Goal: Share content

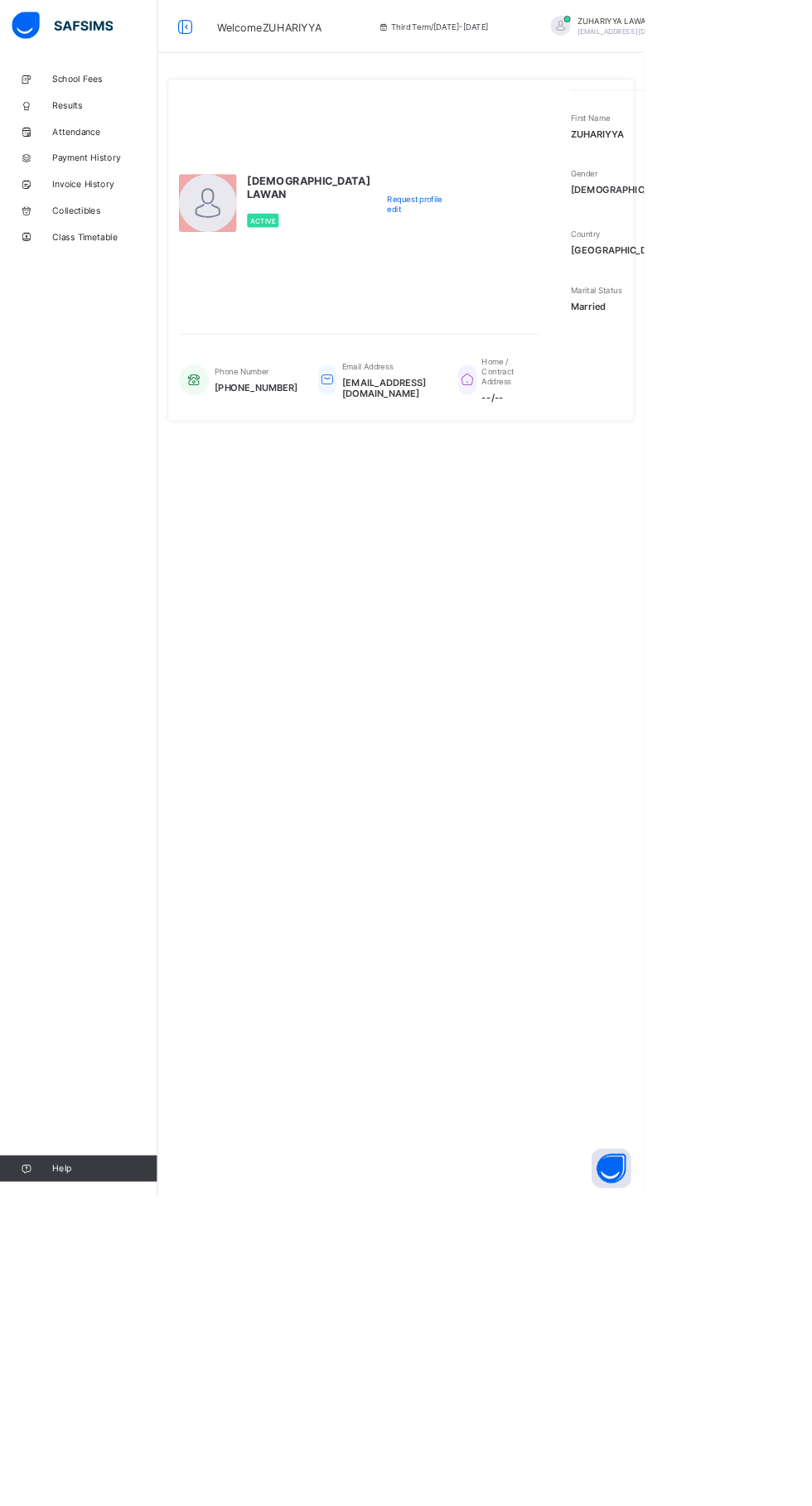
click at [316, 295] on div "Active" at bounding box center [389, 278] width 156 height 34
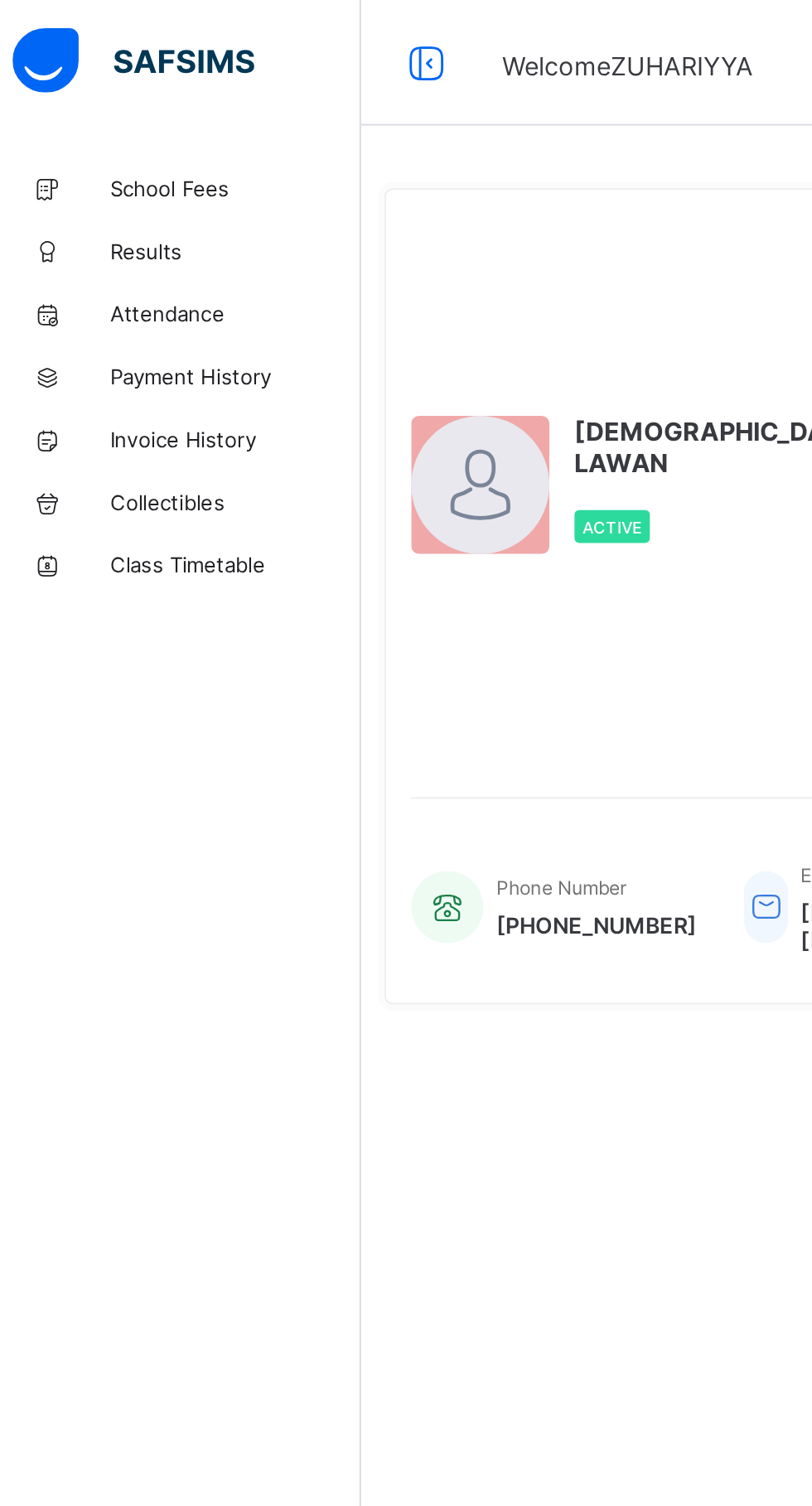
click at [97, 127] on span "Results" at bounding box center [133, 132] width 133 height 13
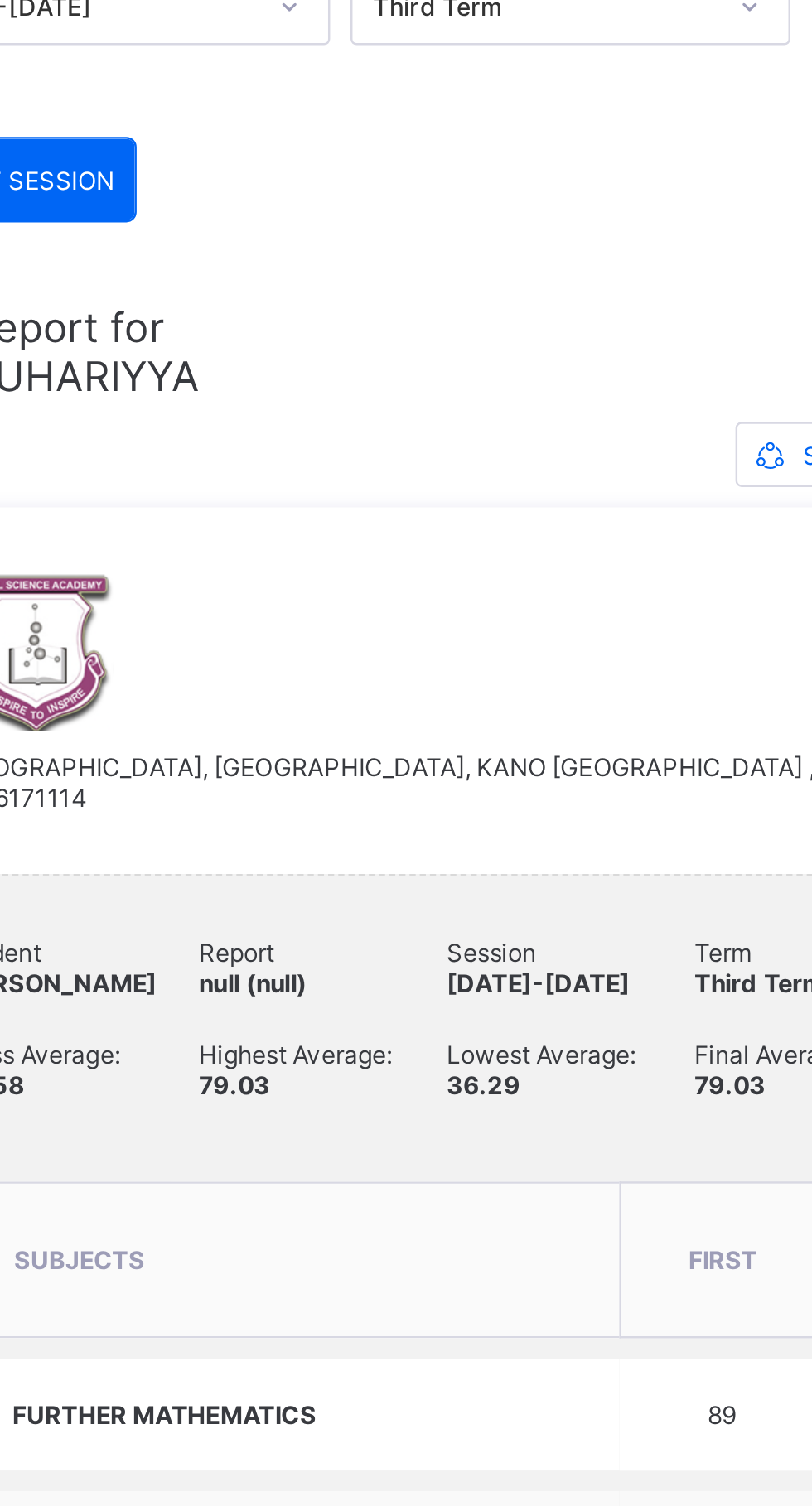
scroll to position [222, 0]
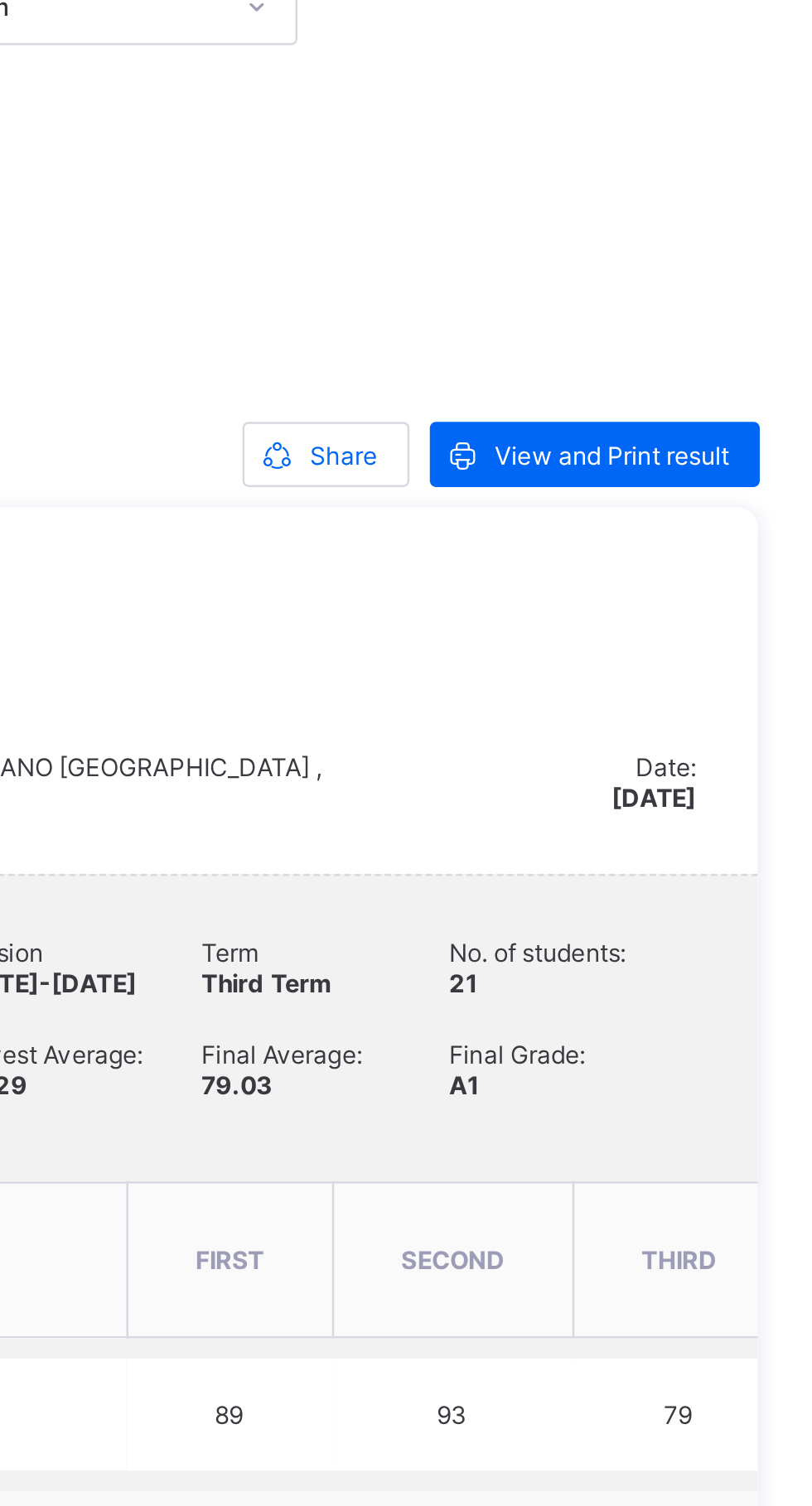
click at [610, 190] on span "Share" at bounding box center [613, 192] width 27 height 12
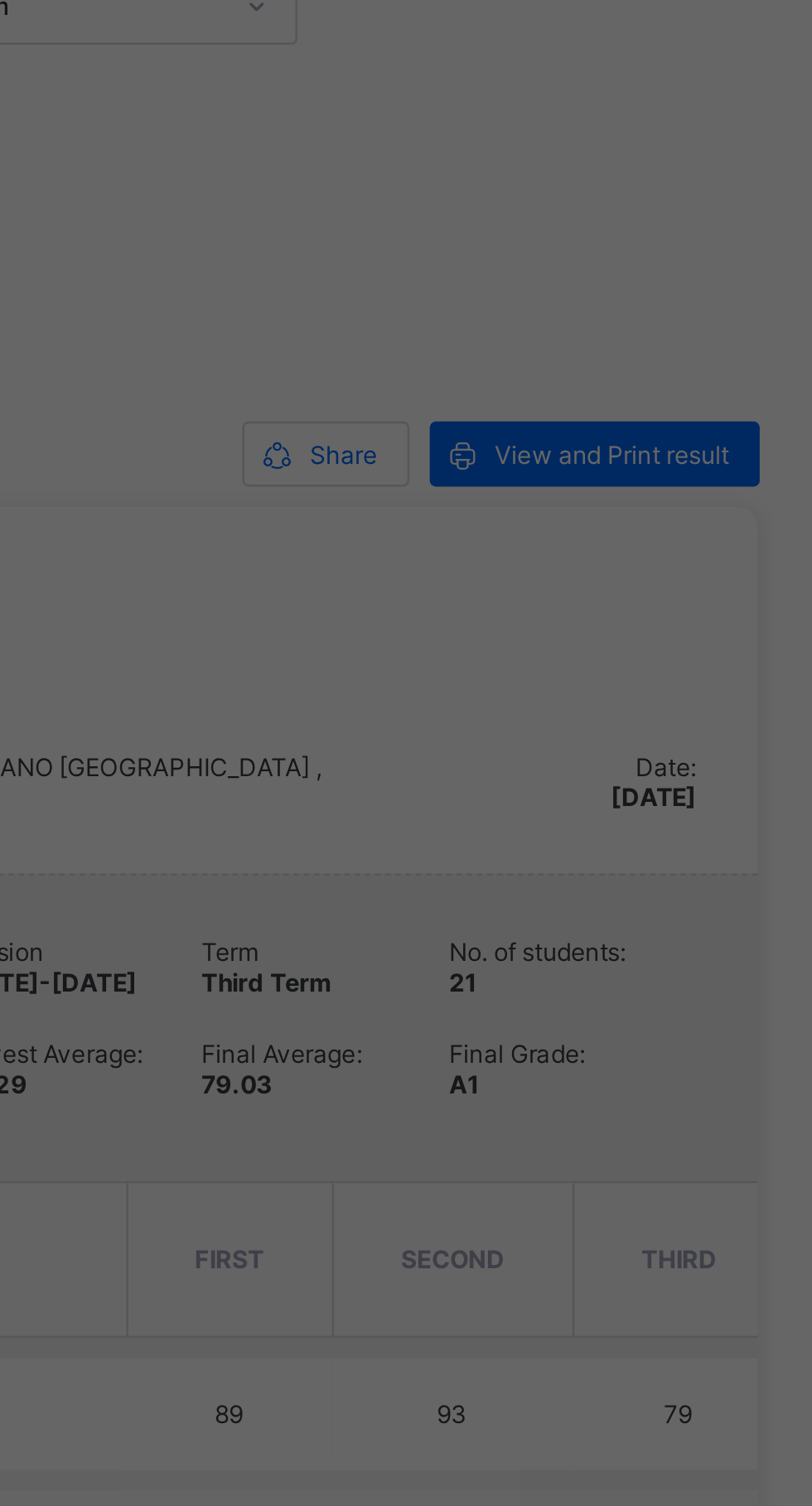
click at [607, 202] on div "× Share via E-mail Recipient Emails [PERSON_NAME][EMAIL_ADDRESS][PERSON_NAME][D…" at bounding box center [406, 753] width 812 height 1506
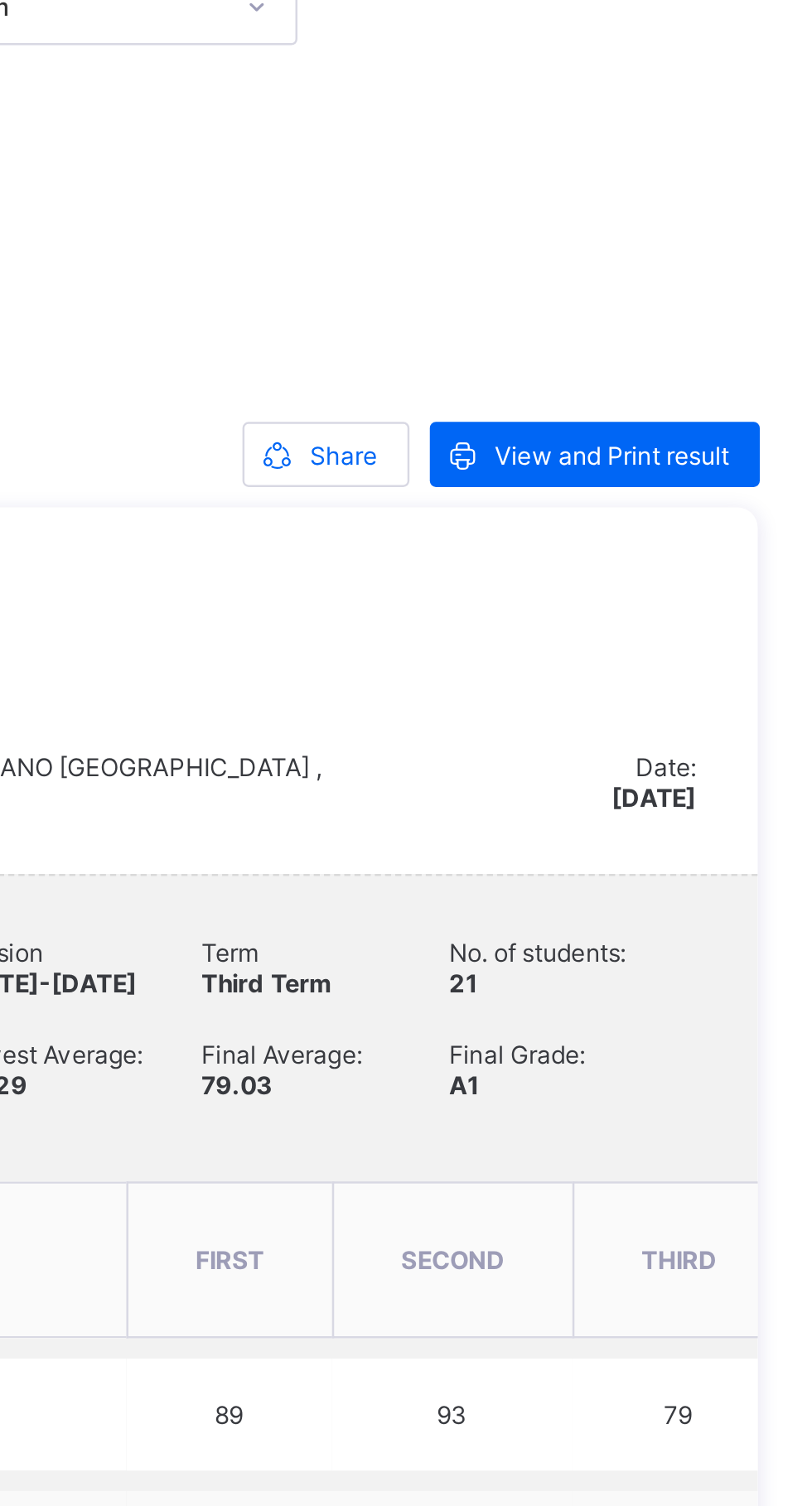
click at [613, 197] on div "Share" at bounding box center [606, 191] width 68 height 27
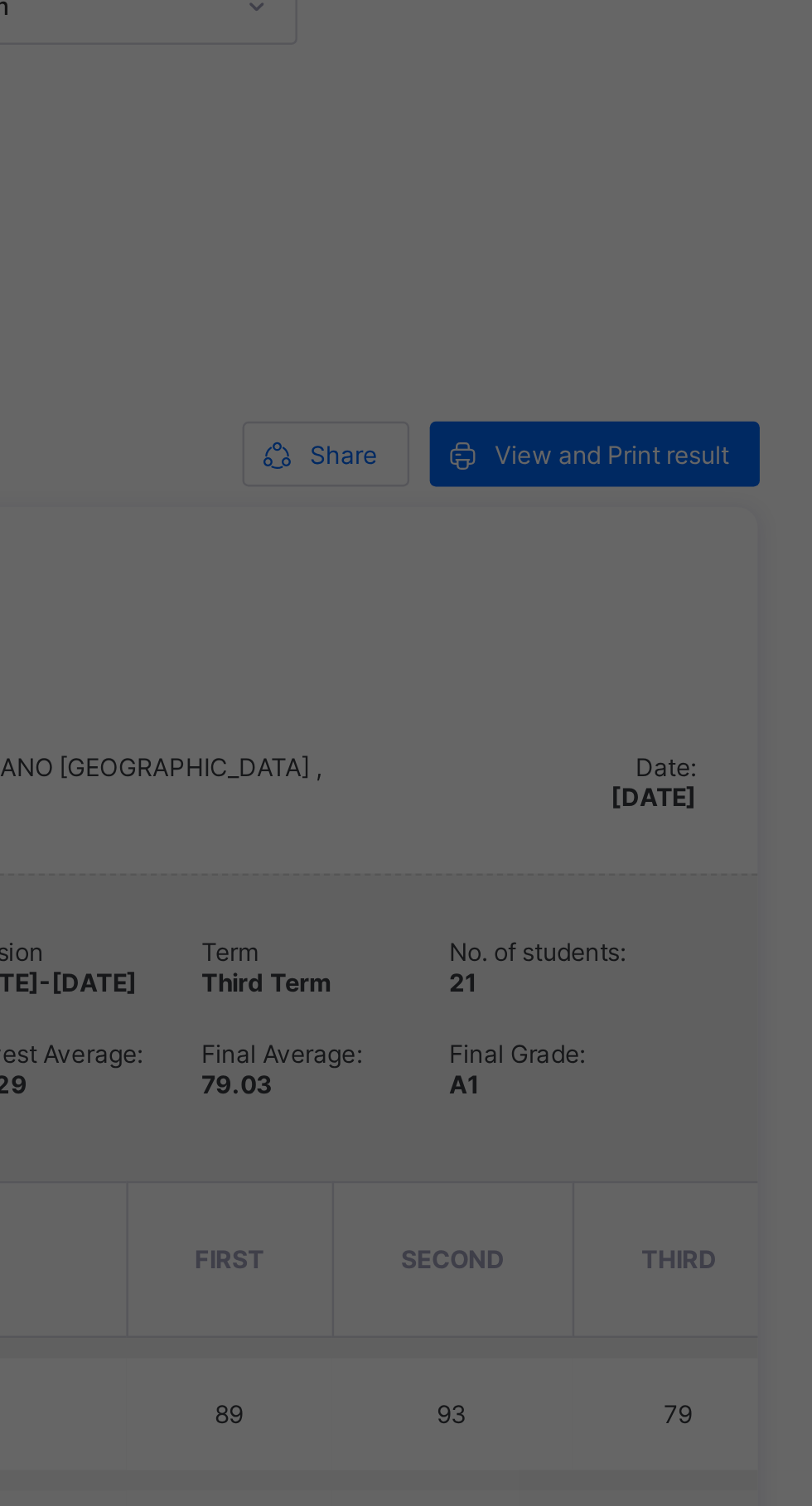
click at [604, 195] on div "× Share via E-mail Recipient Emails [PERSON_NAME][EMAIL_ADDRESS][PERSON_NAME][D…" at bounding box center [406, 753] width 812 height 1506
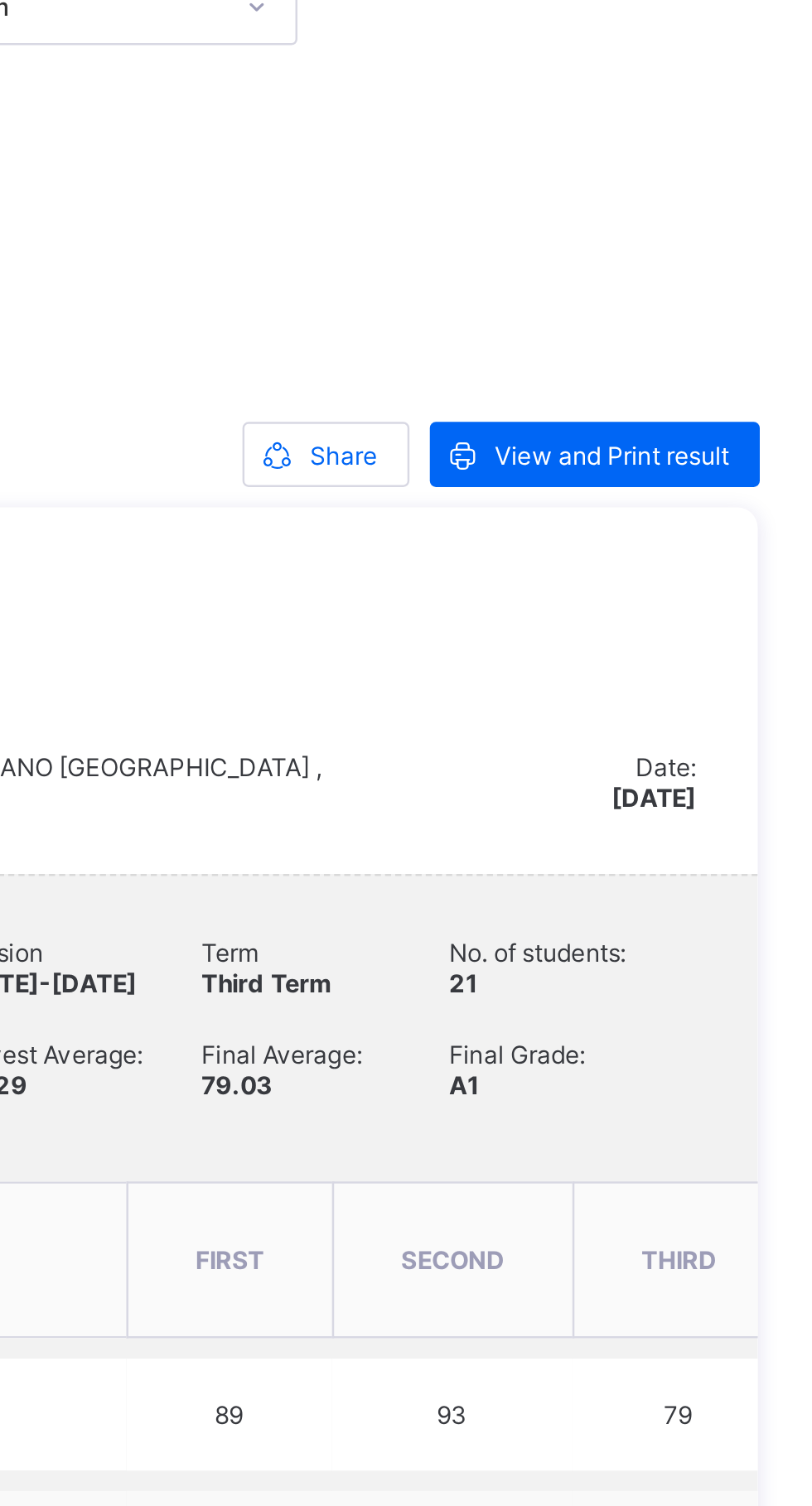
click at [595, 194] on span at bounding box center [586, 191] width 27 height 27
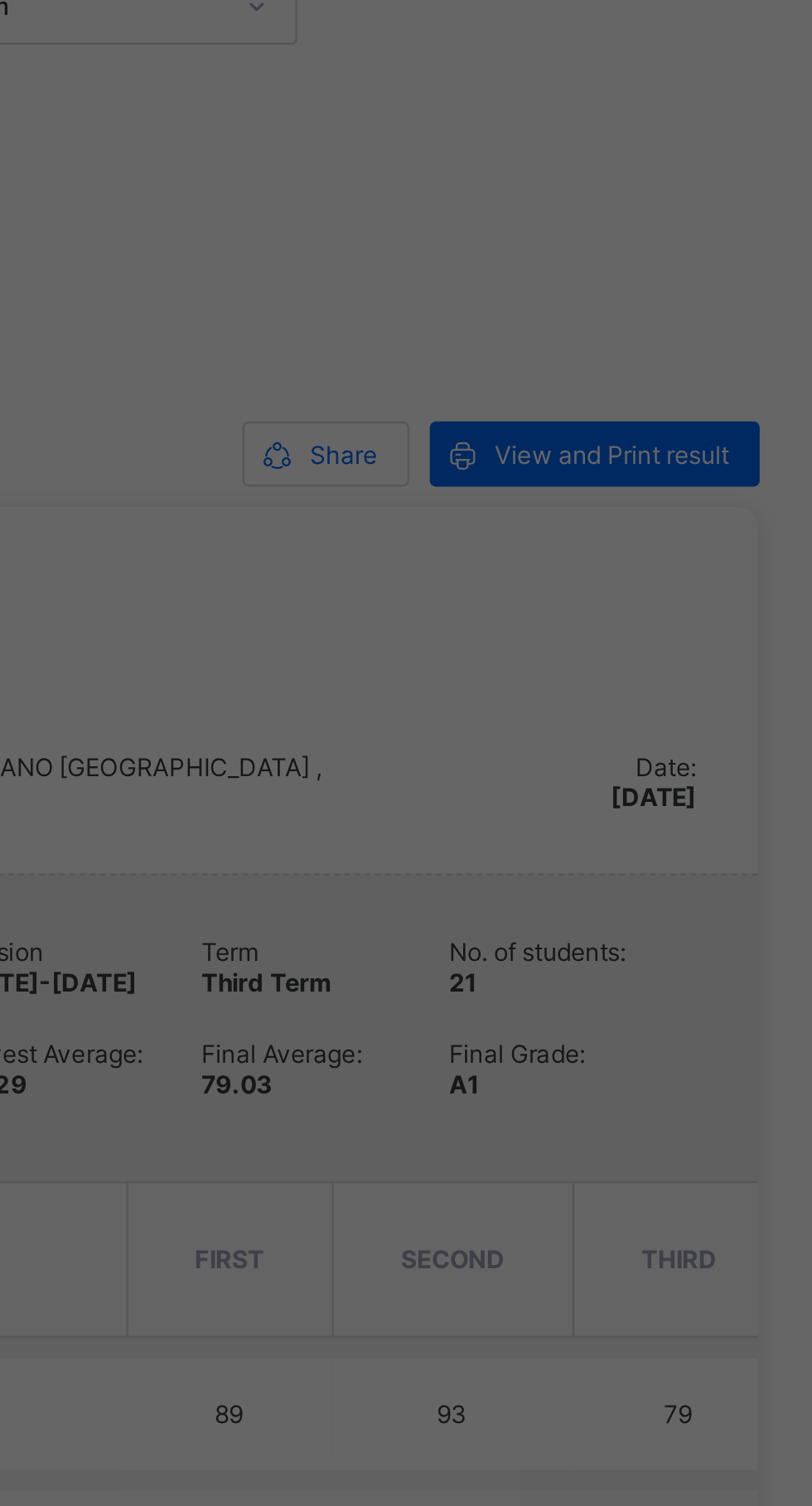
click at [607, 202] on div "× Share via E-mail Recipient Emails [PERSON_NAME][EMAIL_ADDRESS][PERSON_NAME][D…" at bounding box center [406, 753] width 812 height 1506
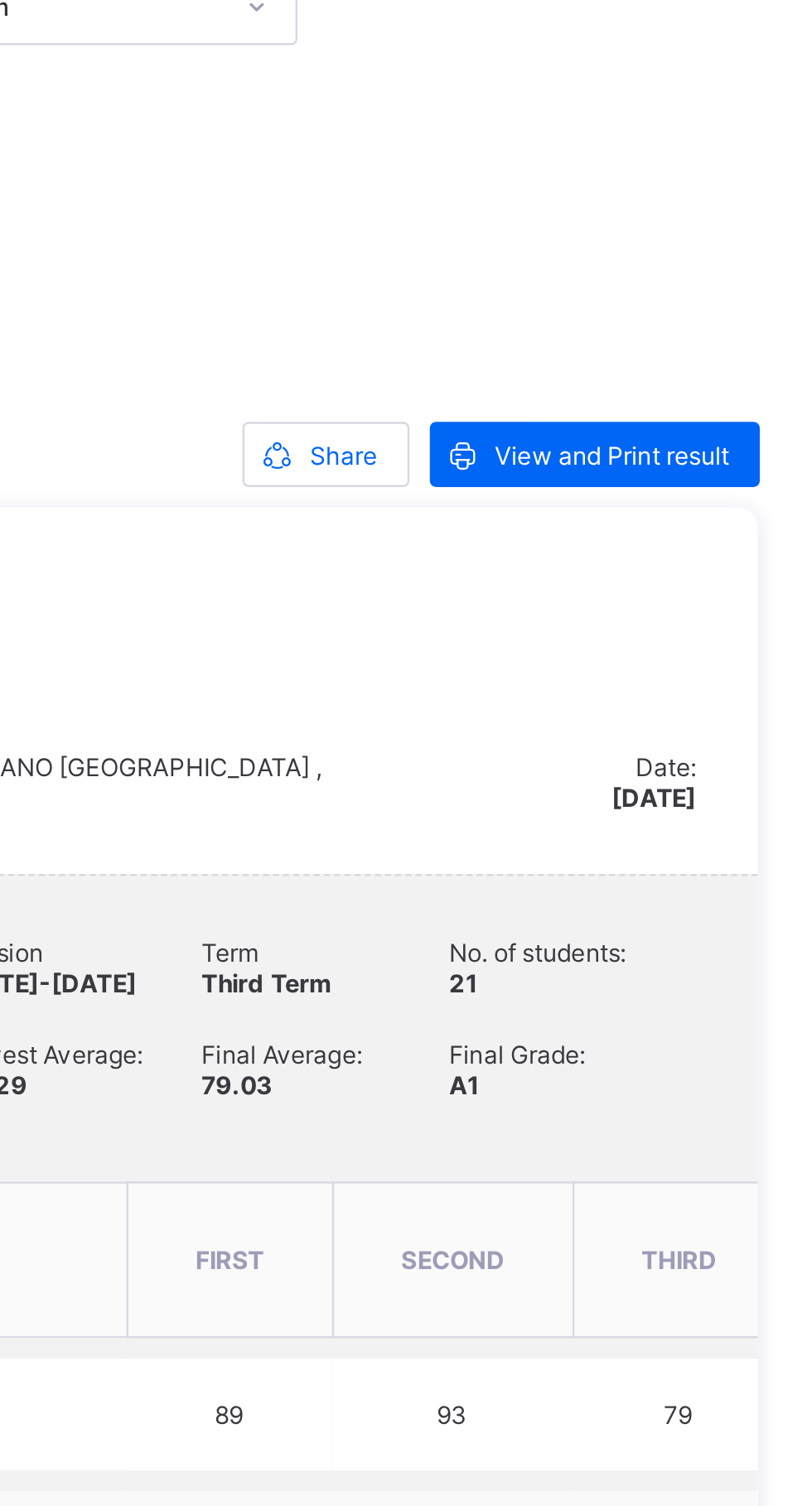
click at [601, 198] on div "Share" at bounding box center [606, 191] width 68 height 27
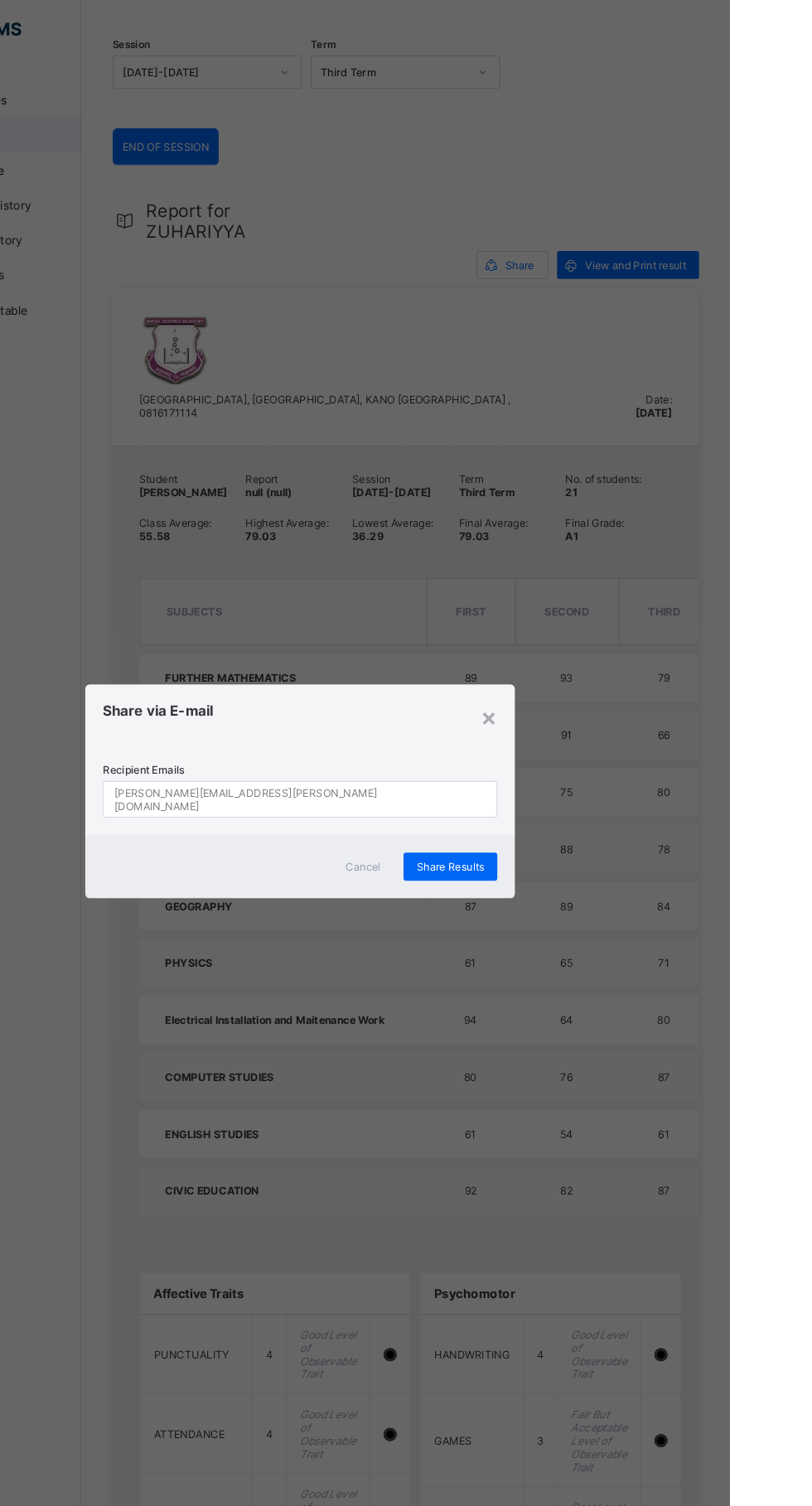
scroll to position [158, 0]
click at [592, 696] on div "×" at bounding box center [585, 683] width 16 height 28
